Goal: Information Seeking & Learning: Find specific fact

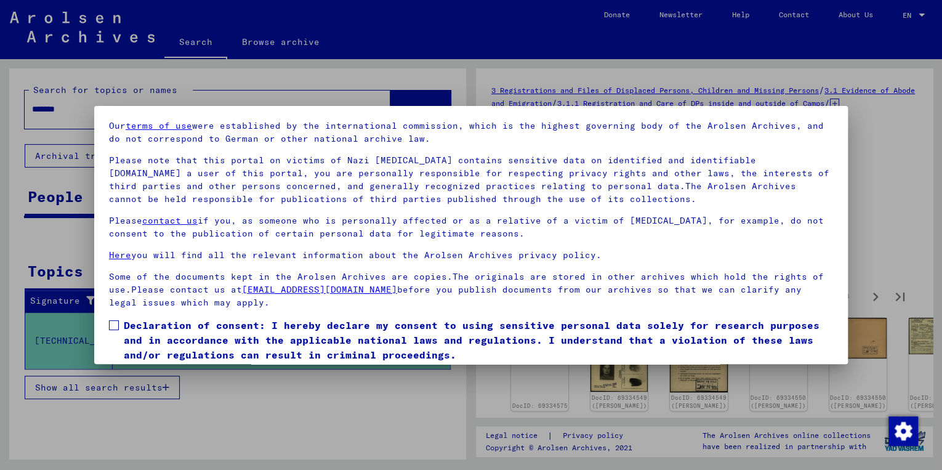
scroll to position [84, 0]
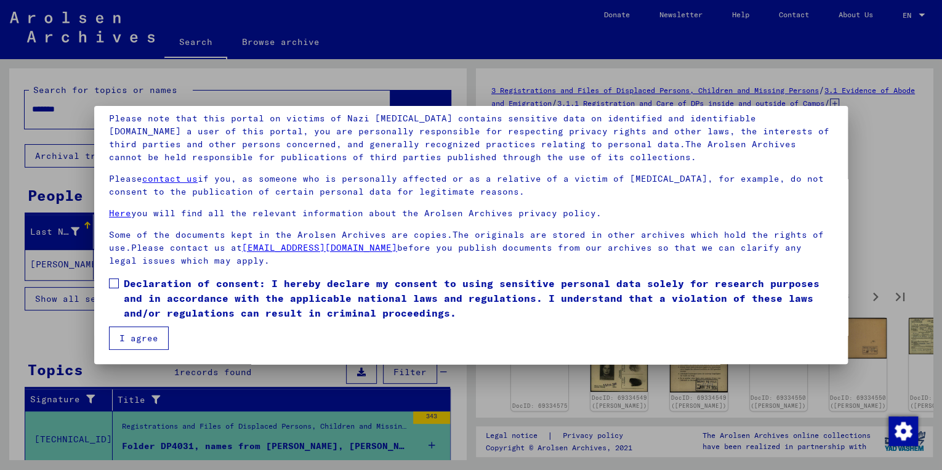
drag, startPoint x: 113, startPoint y: 281, endPoint x: 111, endPoint y: 292, distance: 11.4
click at [113, 281] on span at bounding box center [114, 283] width 10 height 10
click at [126, 337] on button "I agree" at bounding box center [139, 337] width 60 height 23
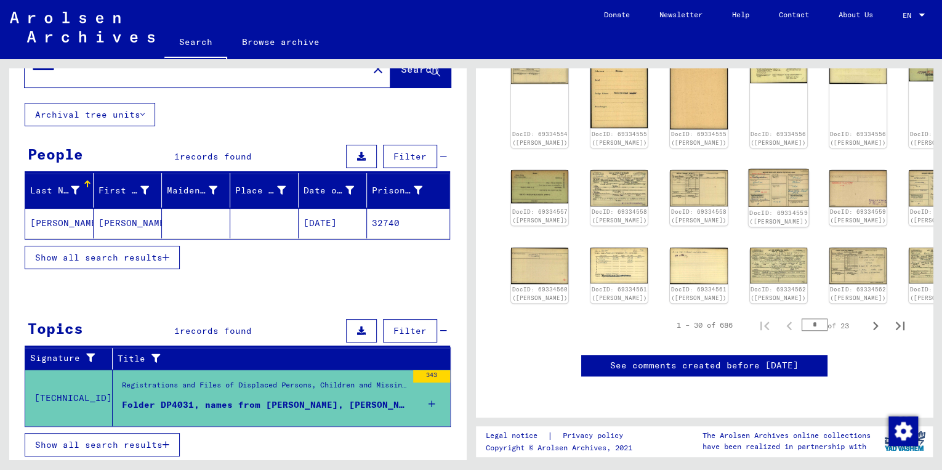
scroll to position [493, 0]
click at [867, 333] on icon "Next page" at bounding box center [875, 325] width 17 height 17
type input "*"
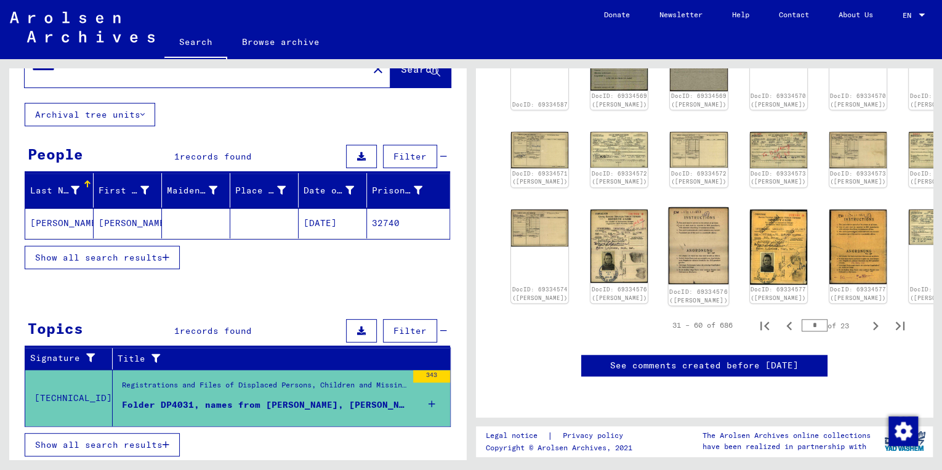
scroll to position [591, 0]
click at [873, 321] on icon "Next page" at bounding box center [876, 325] width 6 height 9
type input "*"
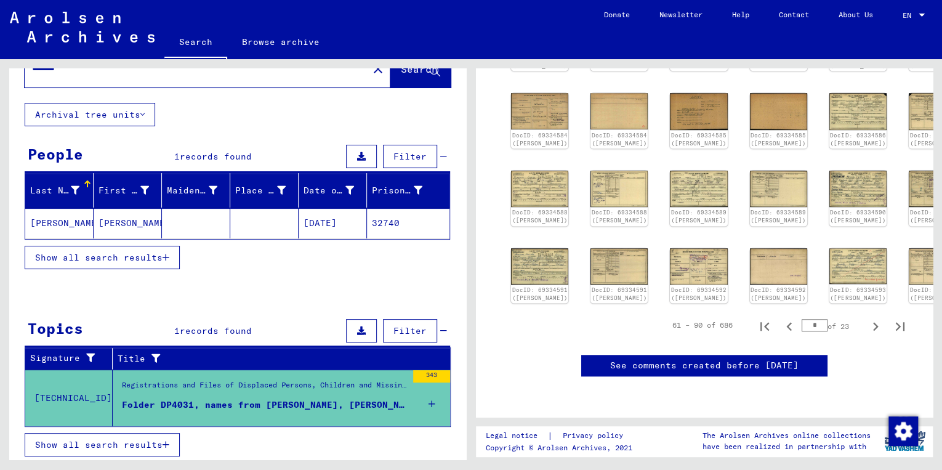
scroll to position [493, 0]
click at [867, 335] on icon "Next page" at bounding box center [875, 326] width 17 height 17
type input "*"
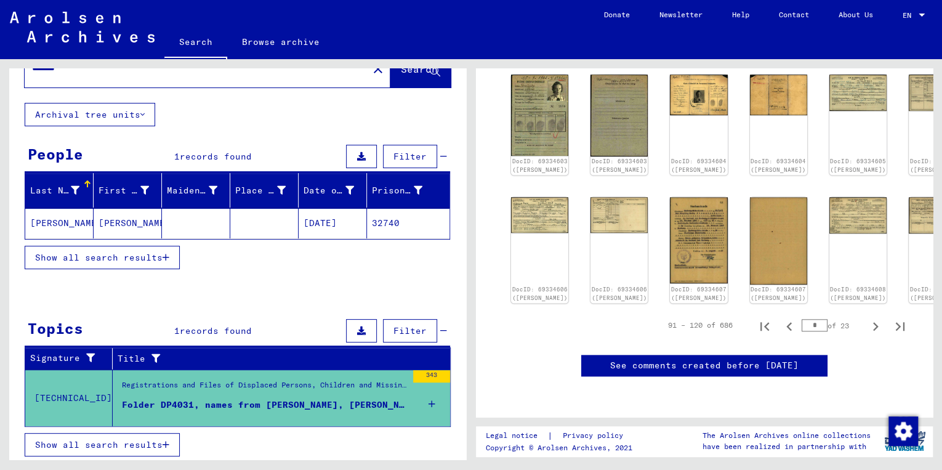
scroll to position [690, 0]
click at [867, 318] on icon "Next page" at bounding box center [875, 326] width 17 height 17
type input "*"
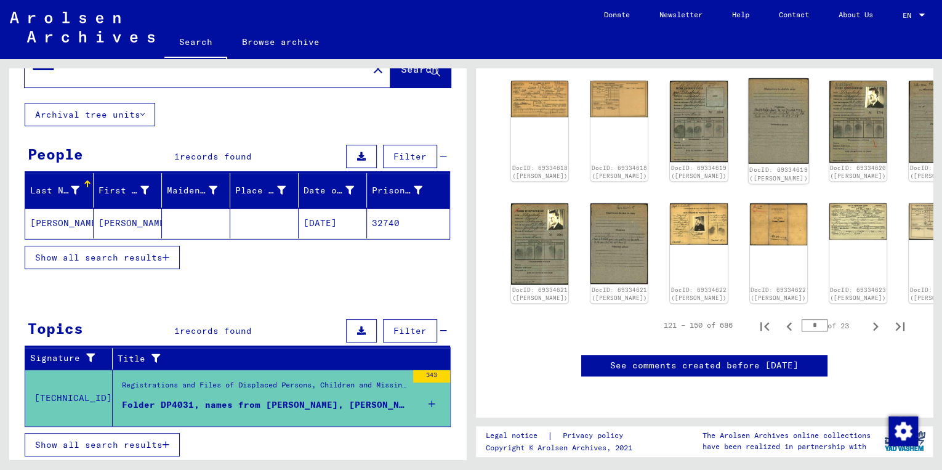
scroll to position [591, 0]
click at [867, 318] on icon "Next page" at bounding box center [875, 326] width 17 height 17
type input "*"
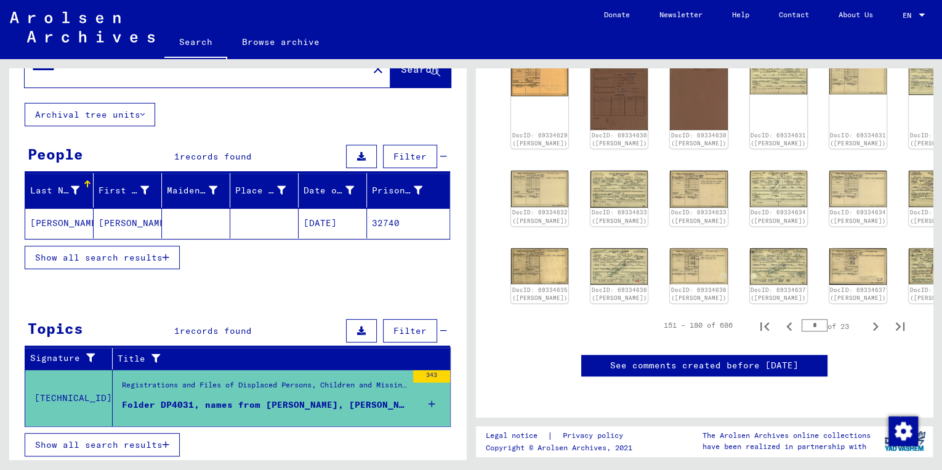
scroll to position [542, 0]
click at [867, 318] on icon "Next page" at bounding box center [875, 326] width 17 height 17
type input "*"
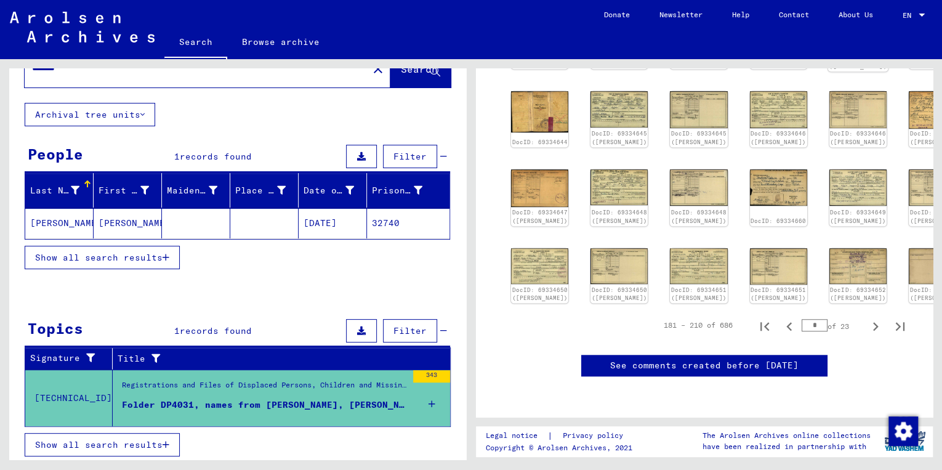
scroll to position [493, 0]
click at [867, 318] on icon "Next page" at bounding box center [875, 326] width 17 height 17
type input "*"
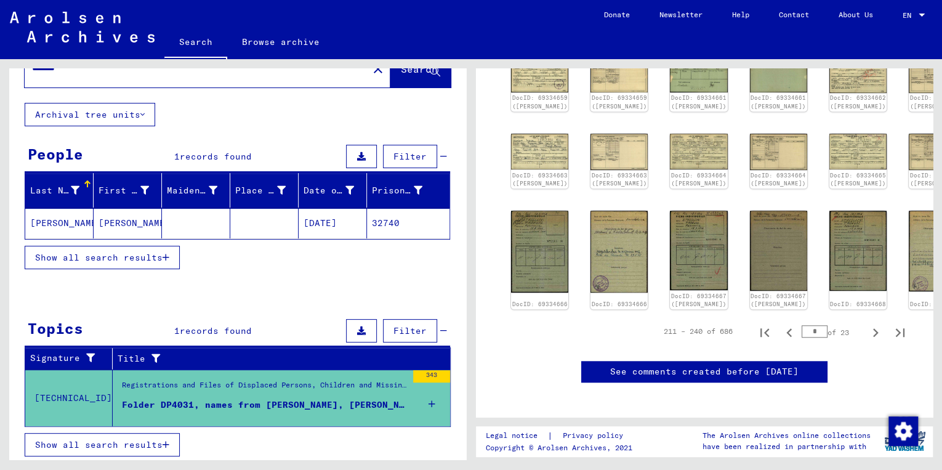
scroll to position [443, 0]
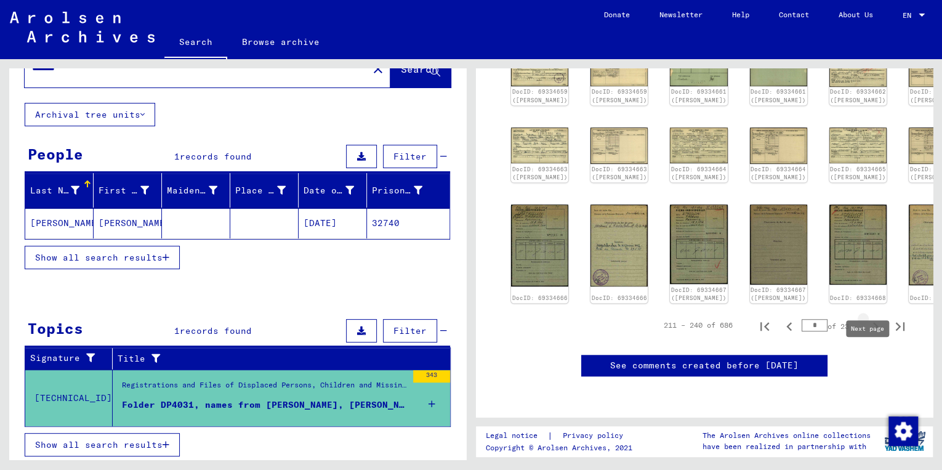
click at [867, 335] on icon "Next page" at bounding box center [875, 326] width 17 height 17
type input "*"
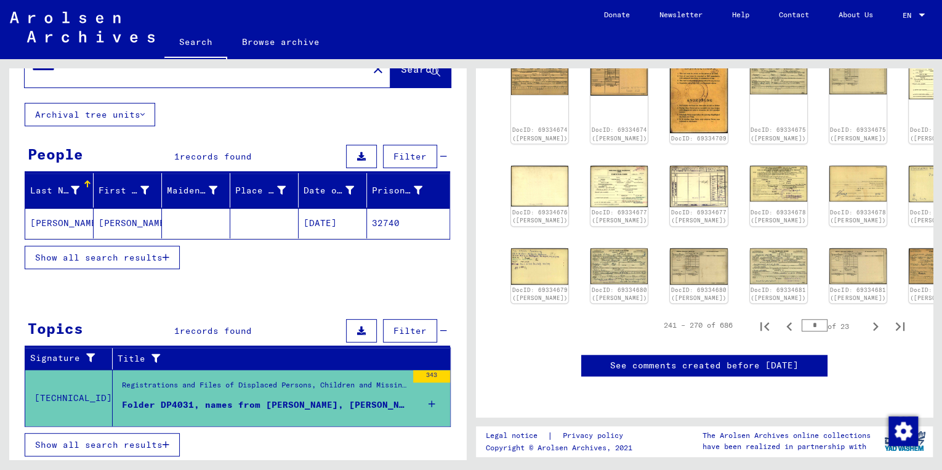
scroll to position [542, 0]
click at [873, 322] on icon "Next page" at bounding box center [876, 326] width 6 height 9
type input "**"
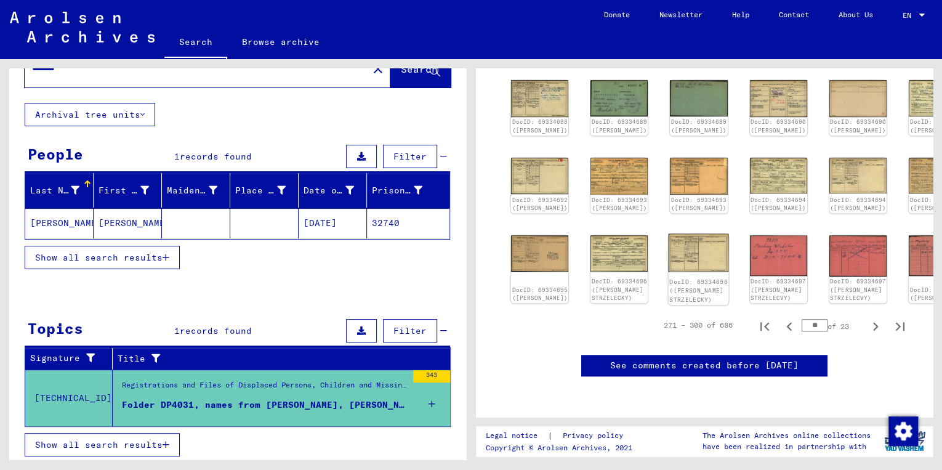
scroll to position [591, 0]
click at [868, 318] on icon "Next page" at bounding box center [875, 326] width 17 height 17
type input "**"
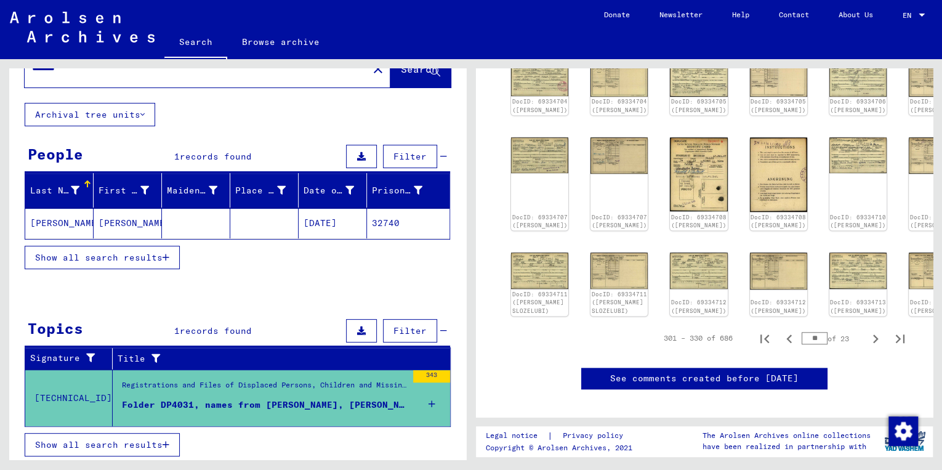
scroll to position [493, 0]
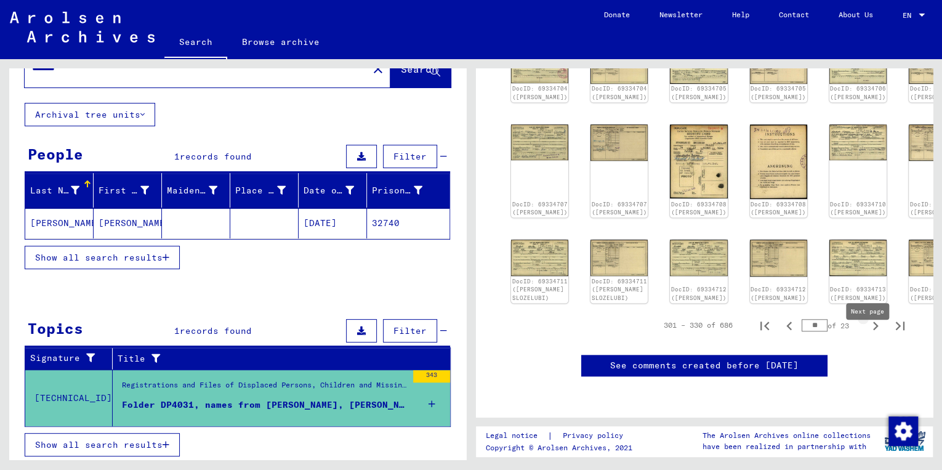
click at [868, 334] on icon "Next page" at bounding box center [875, 325] width 17 height 17
type input "**"
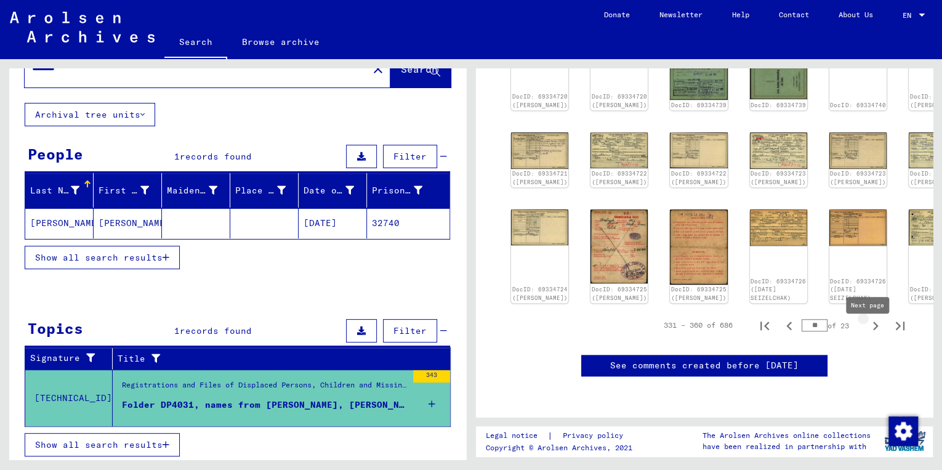
click at [868, 334] on icon "Next page" at bounding box center [875, 325] width 17 height 17
type input "**"
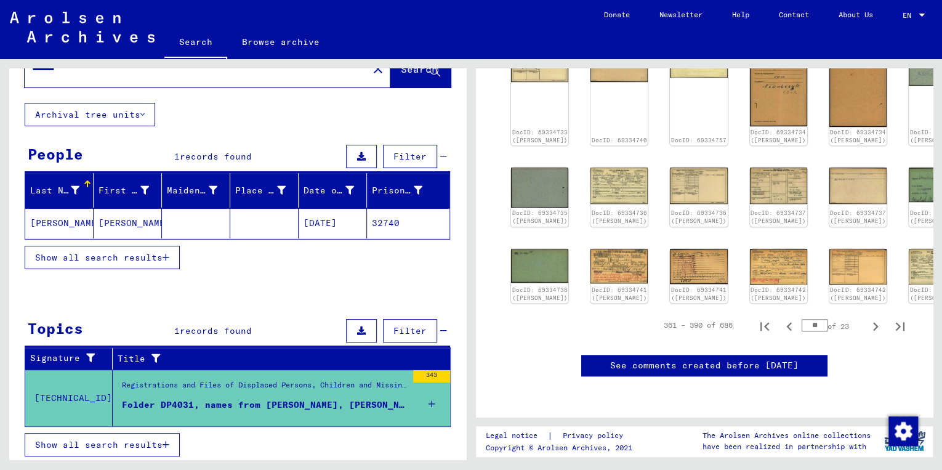
scroll to position [542, 0]
click at [873, 325] on icon "Next page" at bounding box center [876, 326] width 6 height 9
type input "**"
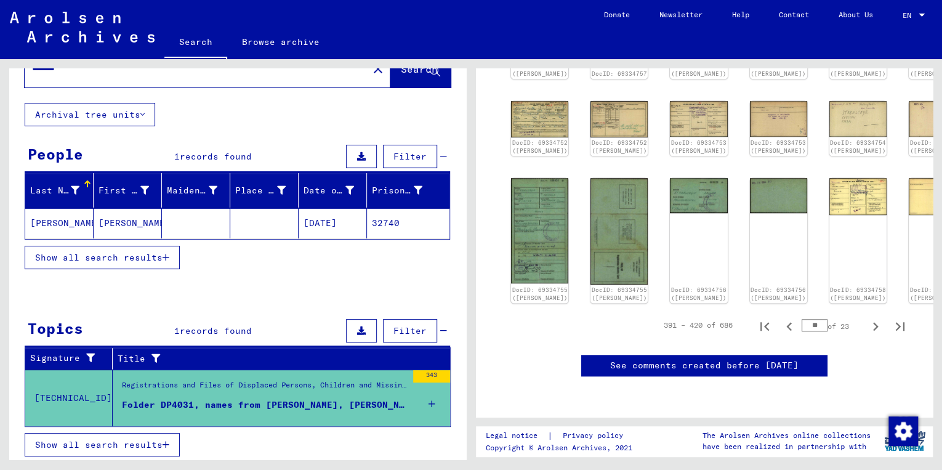
scroll to position [471, 0]
click at [867, 335] on icon "Next page" at bounding box center [875, 326] width 17 height 17
type input "**"
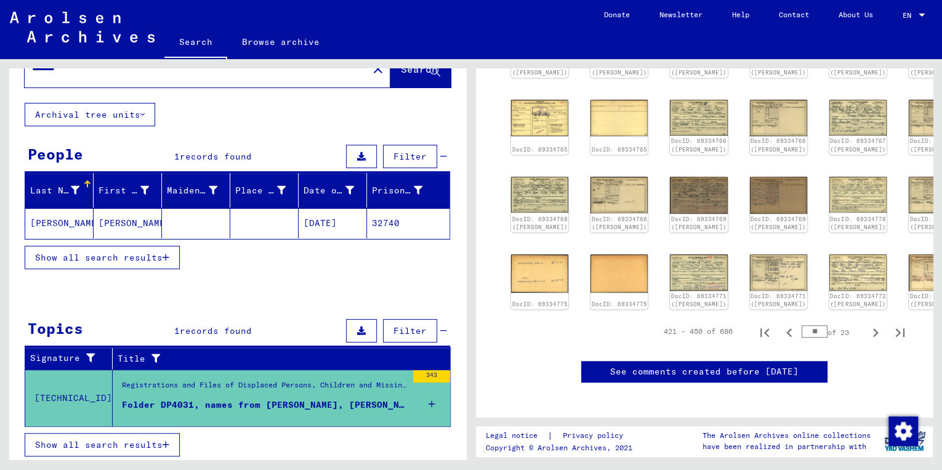
scroll to position [422, 0]
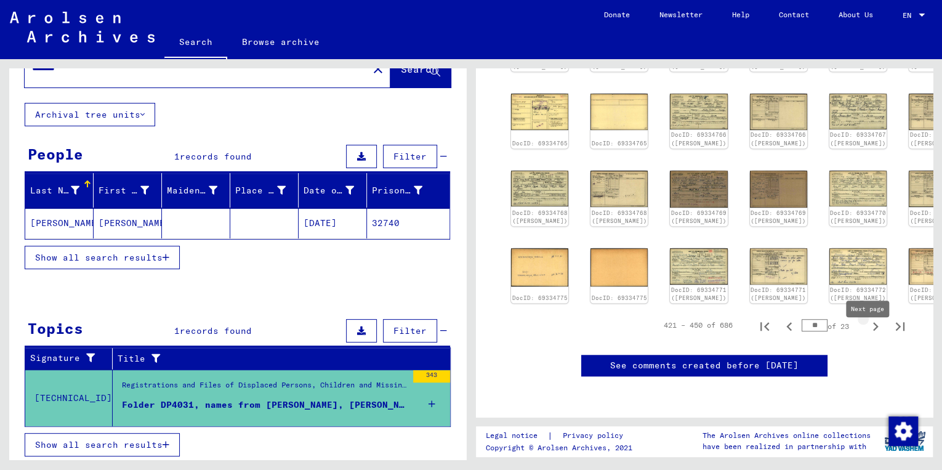
click at [867, 335] on icon "Next page" at bounding box center [875, 326] width 17 height 17
type input "**"
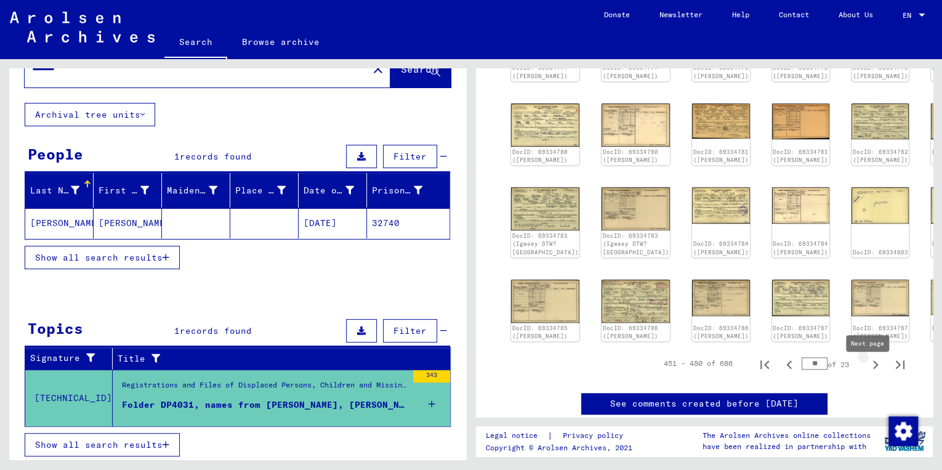
click at [873, 369] on icon "Next page" at bounding box center [876, 364] width 6 height 9
type input "**"
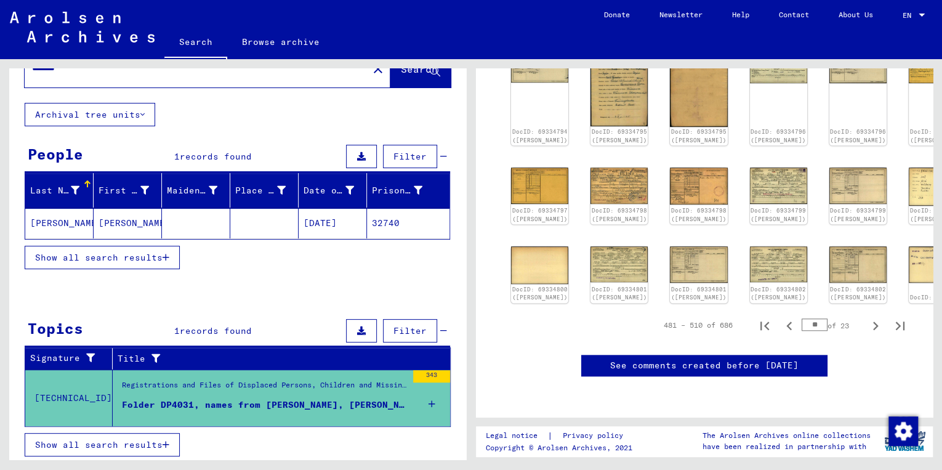
scroll to position [520, 0]
click at [873, 321] on icon "Next page" at bounding box center [876, 325] width 6 height 9
type input "**"
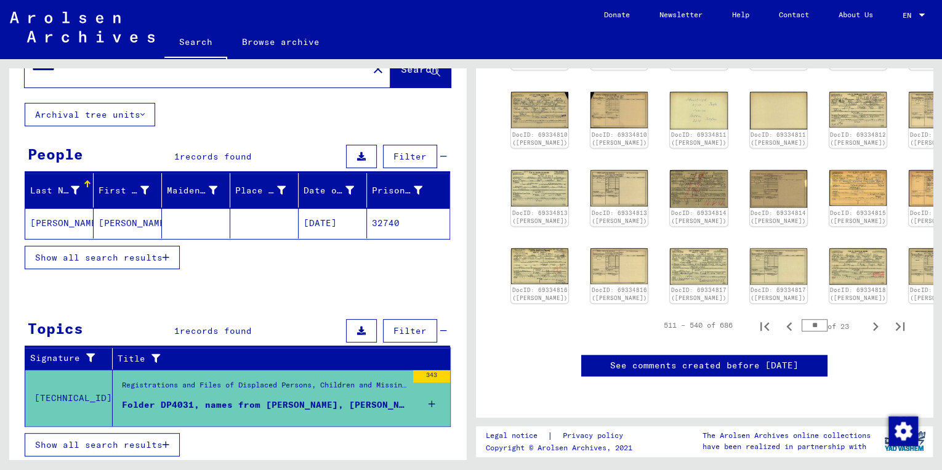
scroll to position [472, 0]
click at [867, 318] on icon "Next page" at bounding box center [875, 326] width 17 height 17
type input "**"
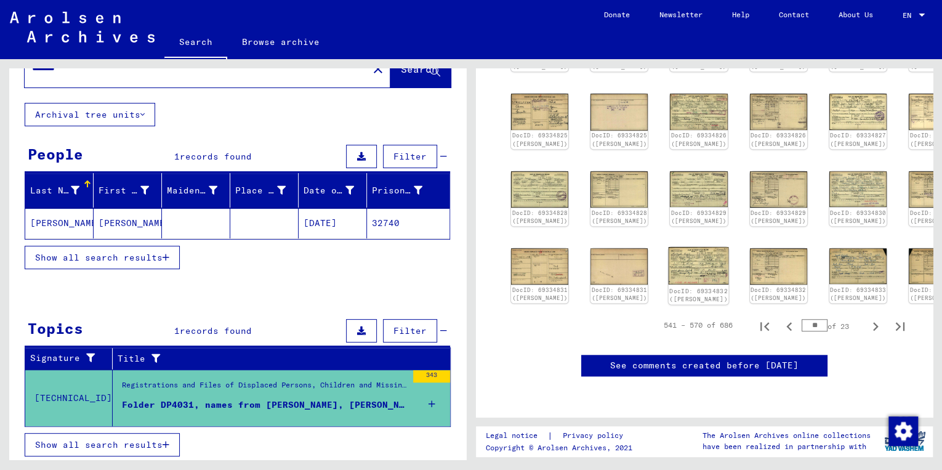
click at [669, 265] on img at bounding box center [699, 266] width 60 height 38
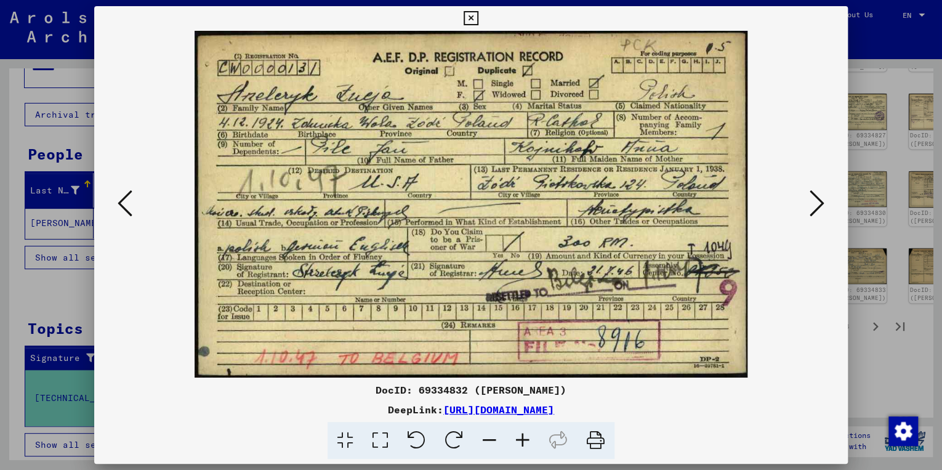
click at [815, 203] on icon at bounding box center [817, 203] width 15 height 30
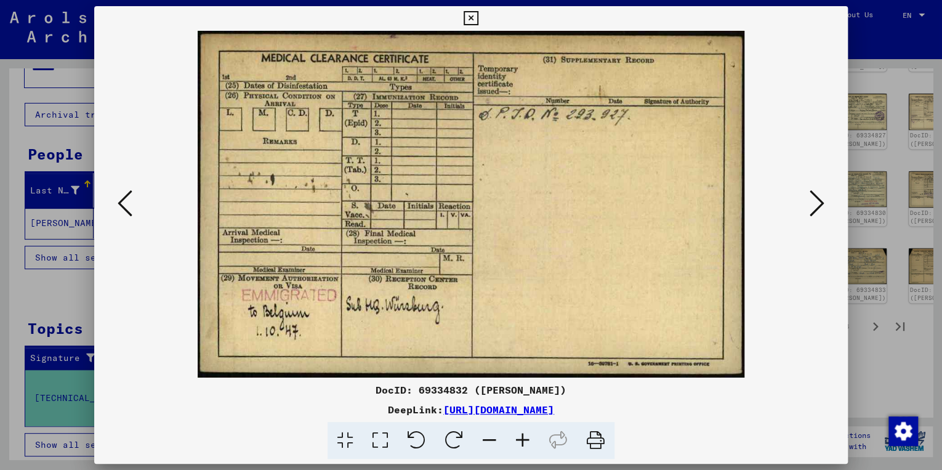
drag, startPoint x: 570, startPoint y: 244, endPoint x: 128, endPoint y: 201, distance: 443.7
click at [128, 201] on icon at bounding box center [125, 203] width 15 height 30
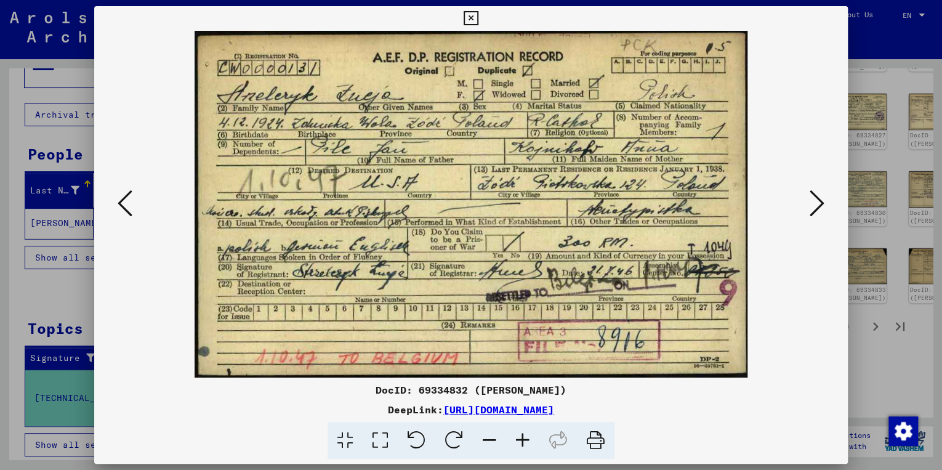
click at [812, 207] on icon at bounding box center [817, 203] width 15 height 30
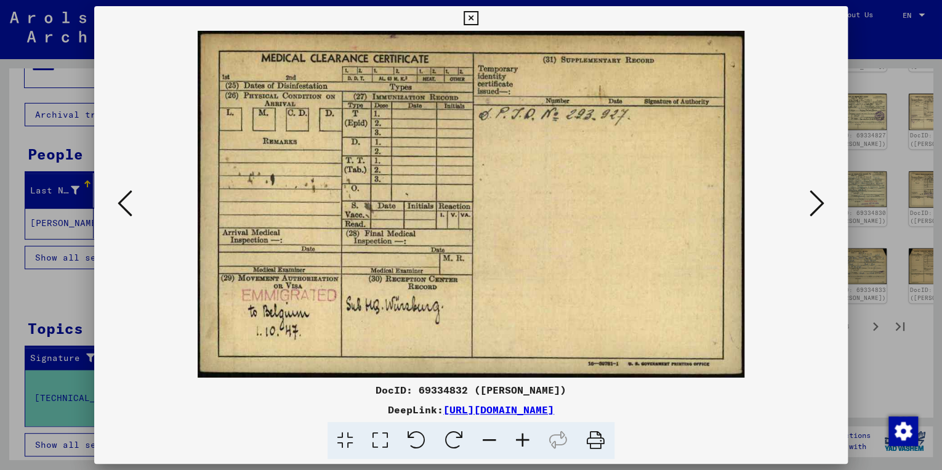
click at [123, 194] on icon at bounding box center [125, 203] width 15 height 30
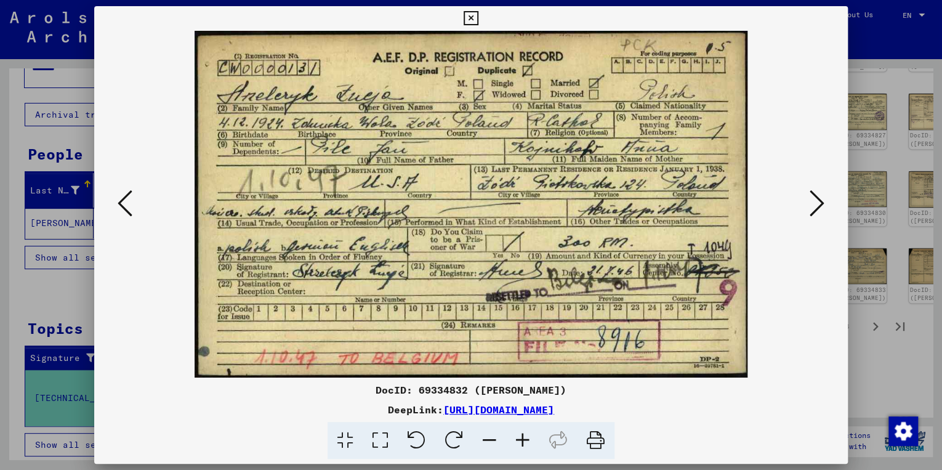
click at [124, 193] on icon at bounding box center [125, 203] width 15 height 30
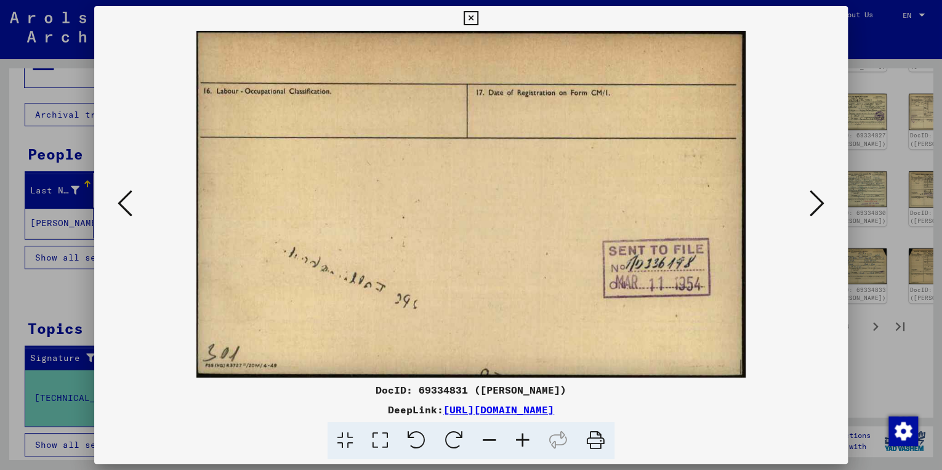
click at [473, 15] on icon at bounding box center [471, 18] width 14 height 15
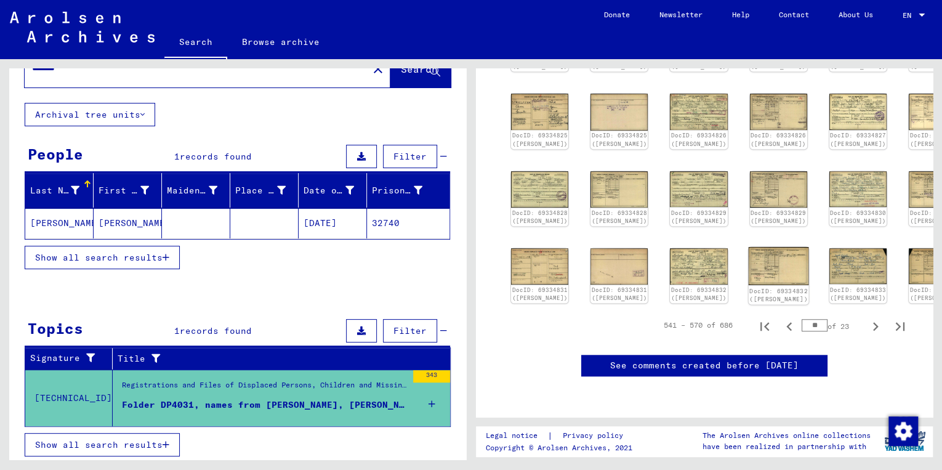
click at [748, 266] on img at bounding box center [778, 266] width 60 height 38
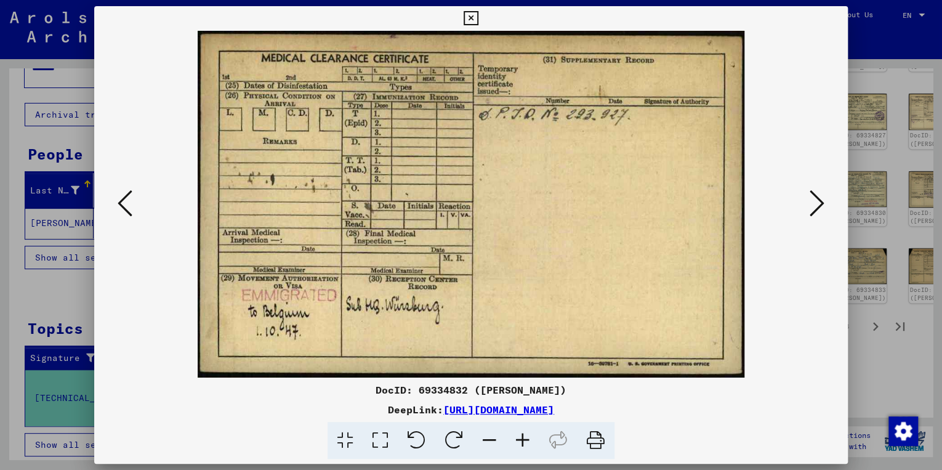
click at [813, 205] on icon at bounding box center [817, 203] width 15 height 30
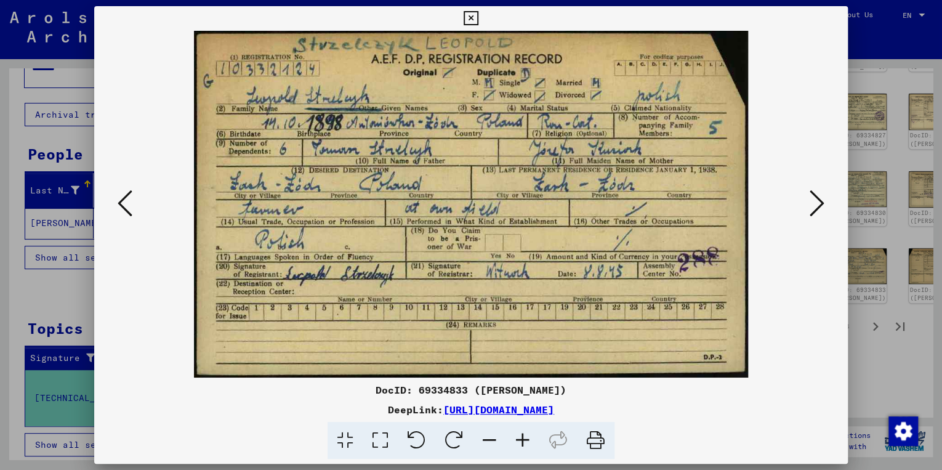
click at [121, 200] on icon at bounding box center [125, 203] width 15 height 30
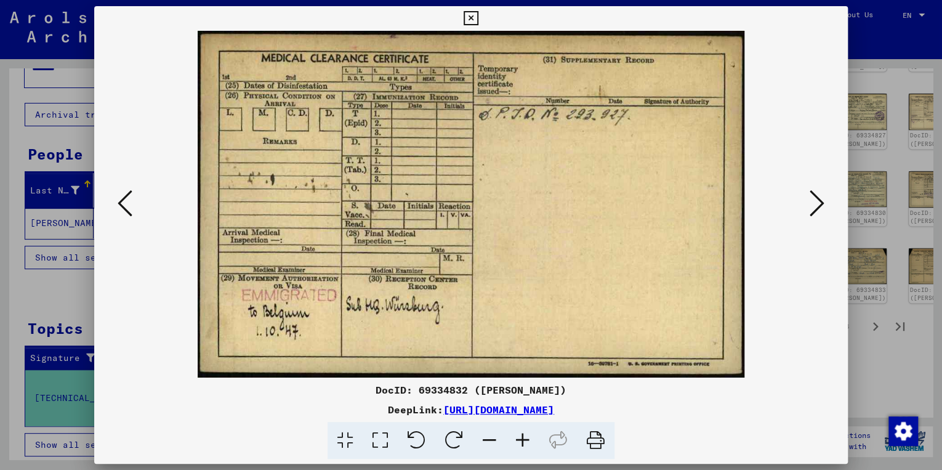
click at [472, 18] on icon at bounding box center [471, 18] width 14 height 15
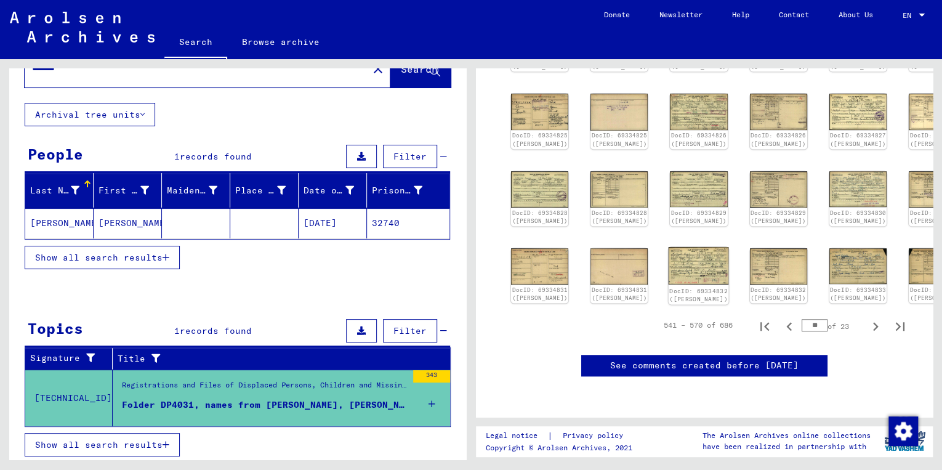
click at [669, 267] on img at bounding box center [699, 266] width 60 height 38
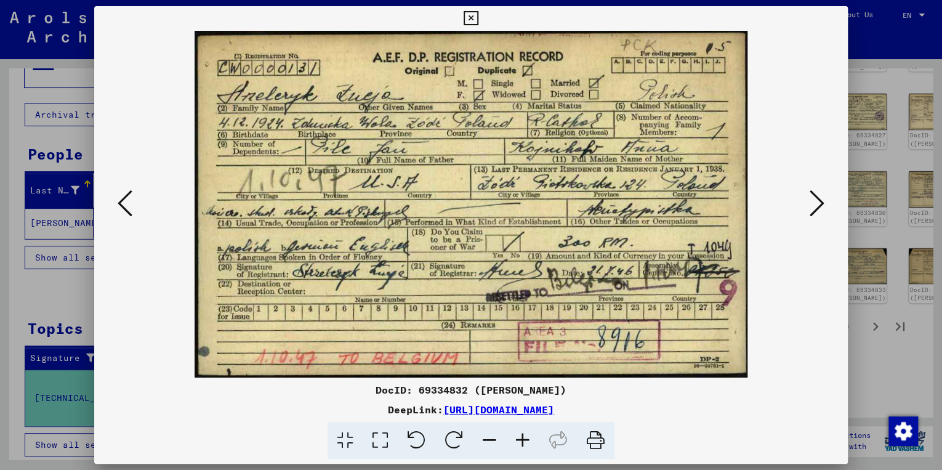
click at [525, 409] on link "[URL][DOMAIN_NAME]" at bounding box center [498, 409] width 111 height 12
